Goal: Information Seeking & Learning: Stay updated

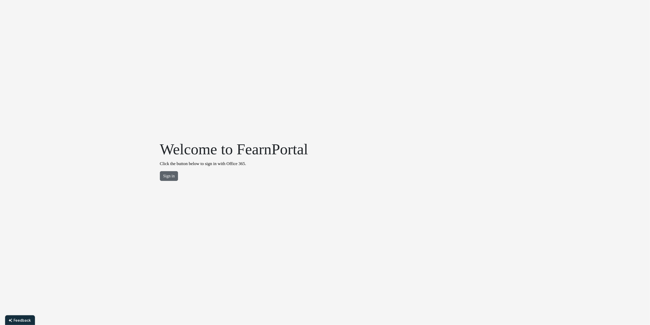
click at [174, 178] on button "Sign in" at bounding box center [169, 176] width 18 height 10
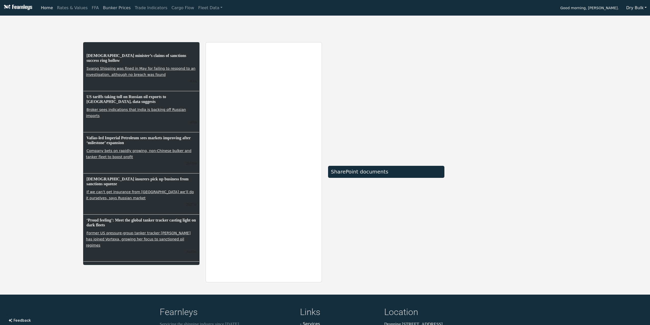
drag, startPoint x: 107, startPoint y: 9, endPoint x: 110, endPoint y: 16, distance: 7.0
click at [107, 9] on link "Bunker Prices" at bounding box center [117, 8] width 32 height 10
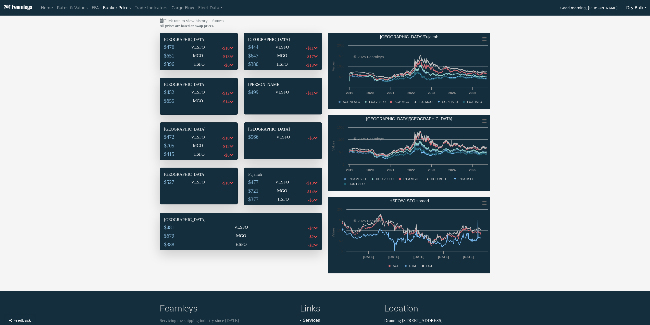
click at [190, 51] on div "$476 VLSFO -$10" at bounding box center [198, 48] width 69 height 9
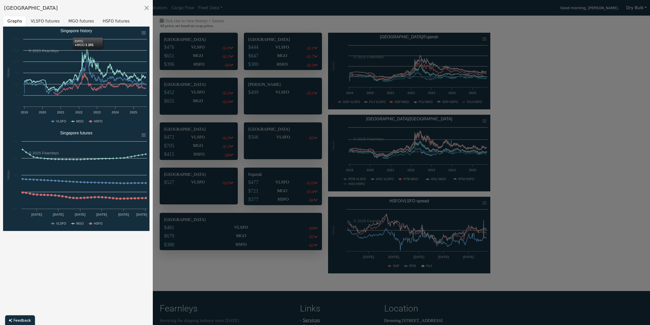
click at [52, 20] on button "VLSFO futures" at bounding box center [45, 21] width 38 height 11
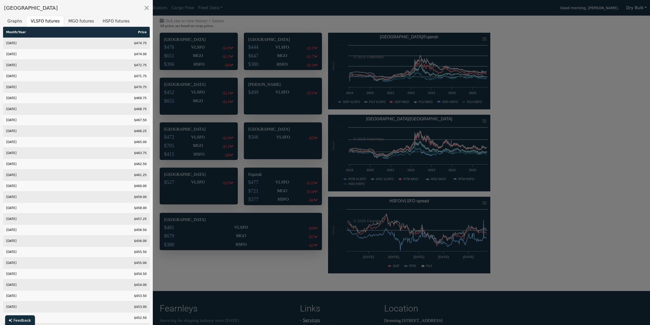
drag, startPoint x: 80, startPoint y: 18, endPoint x: 124, endPoint y: 67, distance: 65.2
click at [80, 18] on button "MGO futures" at bounding box center [81, 21] width 34 height 11
drag, startPoint x: 103, startPoint y: 22, endPoint x: 120, endPoint y: 39, distance: 24.0
click at [103, 22] on button "HSFO futures" at bounding box center [116, 21] width 36 height 11
click at [149, 9] on button "Close" at bounding box center [147, 8] width 8 height 8
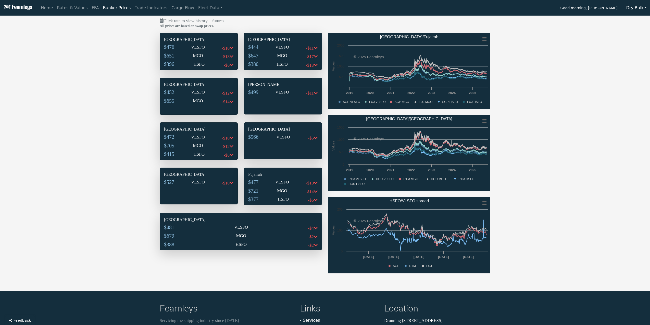
click at [274, 56] on div "$647 MGO -$17" at bounding box center [282, 56] width 69 height 9
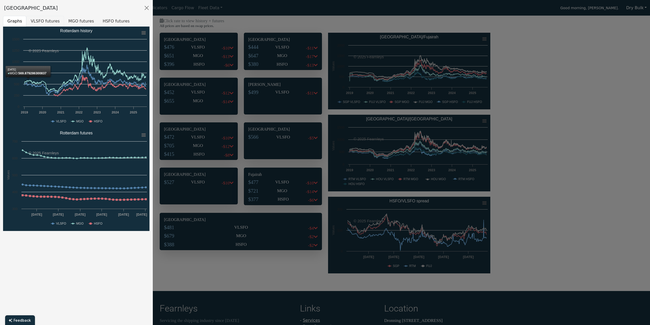
click at [50, 19] on button "VLSFO futures" at bounding box center [45, 21] width 38 height 11
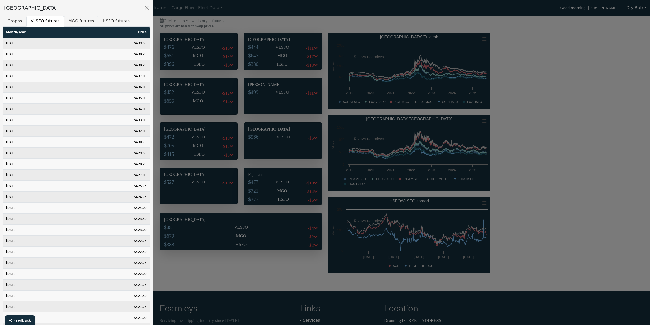
drag, startPoint x: 77, startPoint y: 19, endPoint x: 105, endPoint y: 48, distance: 40.8
click at [77, 19] on button "MGO futures" at bounding box center [81, 21] width 34 height 11
click at [109, 22] on button "HSFO futures" at bounding box center [116, 21] width 36 height 11
click at [147, 9] on button "Close" at bounding box center [147, 8] width 8 height 8
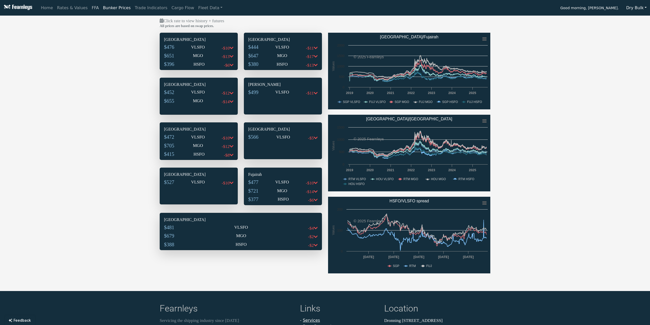
click at [90, 7] on link "FFA" at bounding box center [95, 8] width 11 height 10
